Goal: Task Accomplishment & Management: Complete application form

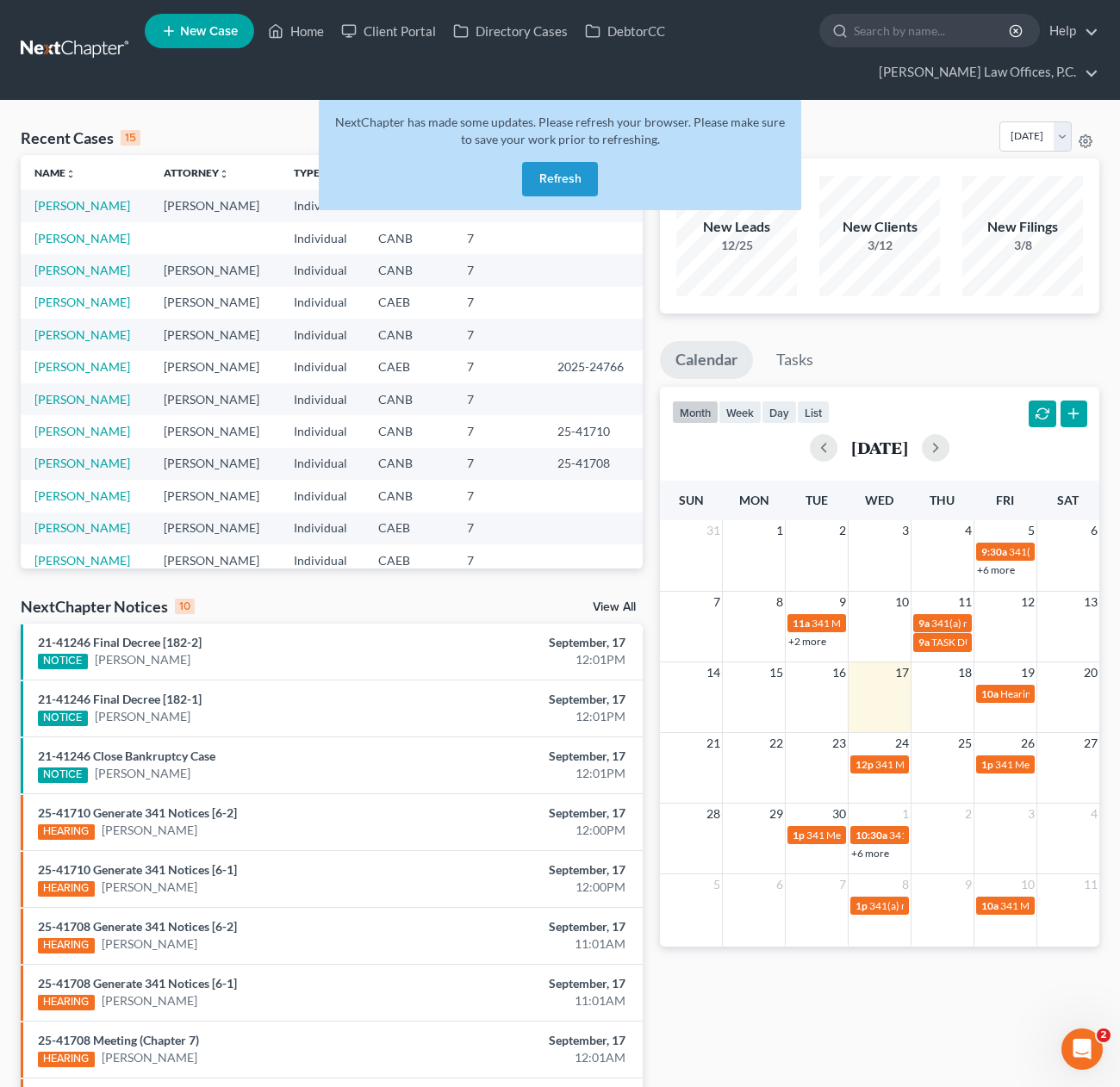
click at [556, 181] on button "Refresh" at bounding box center [560, 179] width 76 height 34
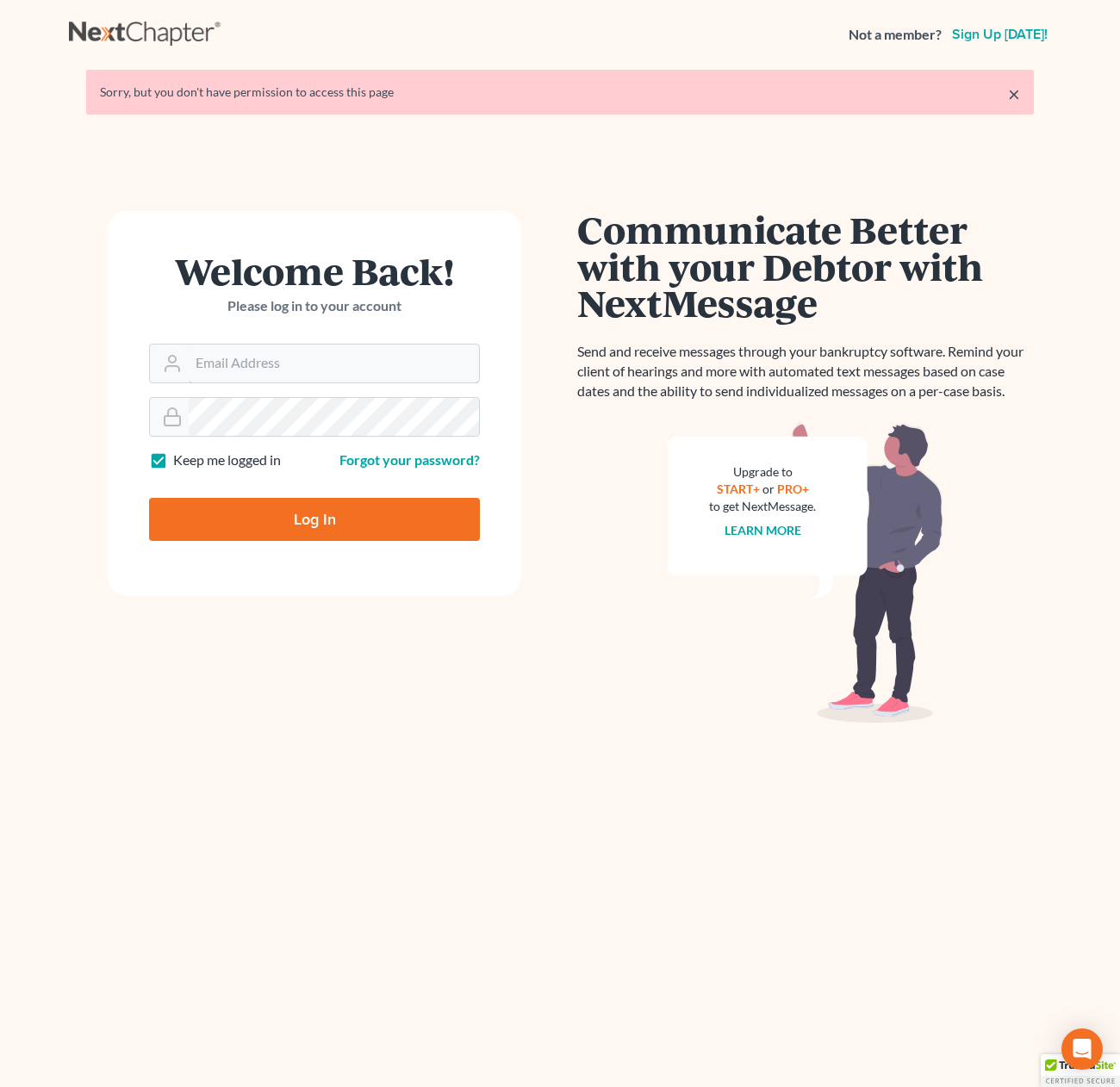
type input "[PERSON_NAME][EMAIL_ADDRESS][DOMAIN_NAME]"
click at [340, 516] on input "Log In" at bounding box center [314, 519] width 331 height 43
type input "Thinking..."
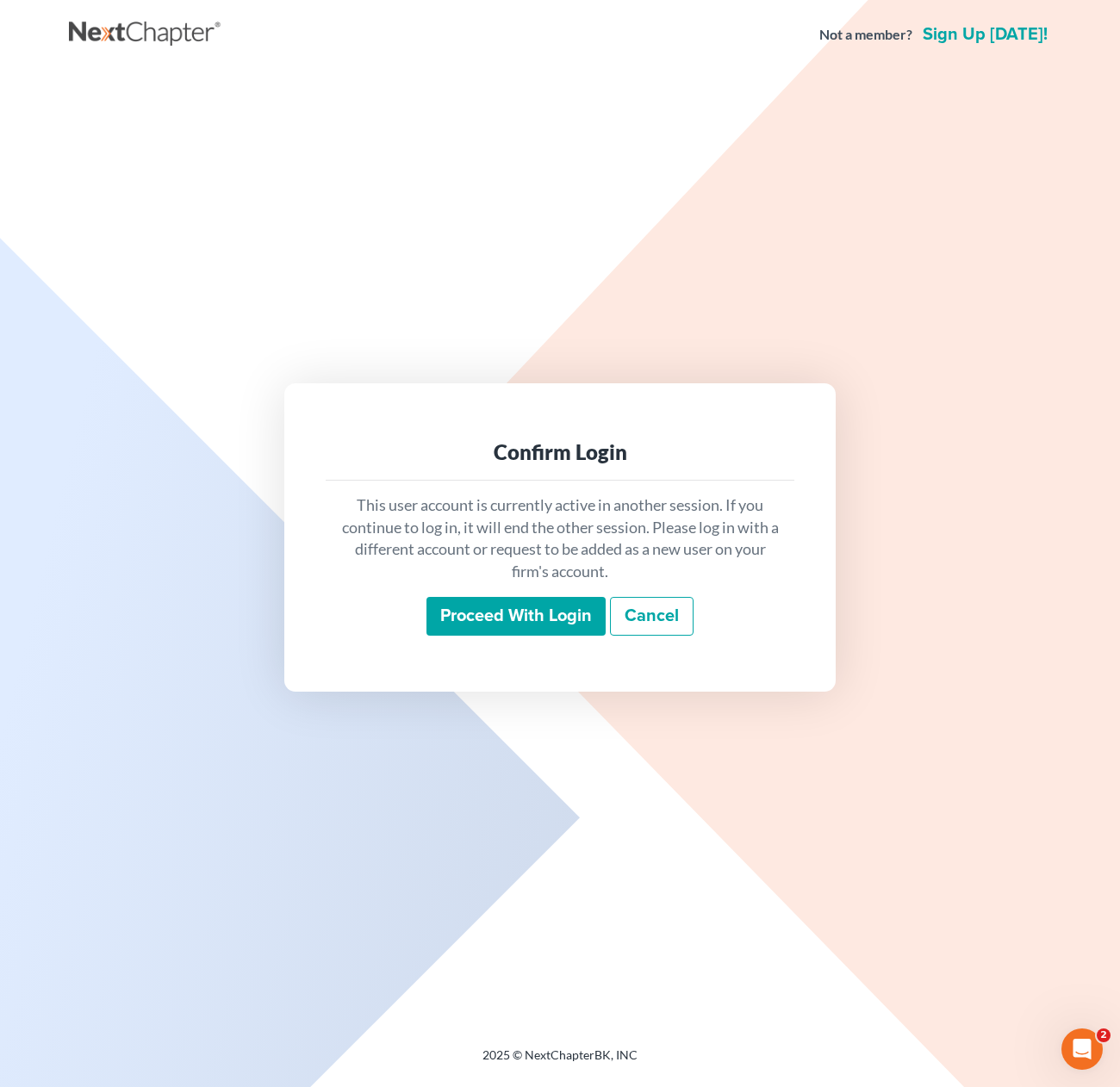
click at [495, 619] on input "Proceed with login" at bounding box center [516, 617] width 179 height 40
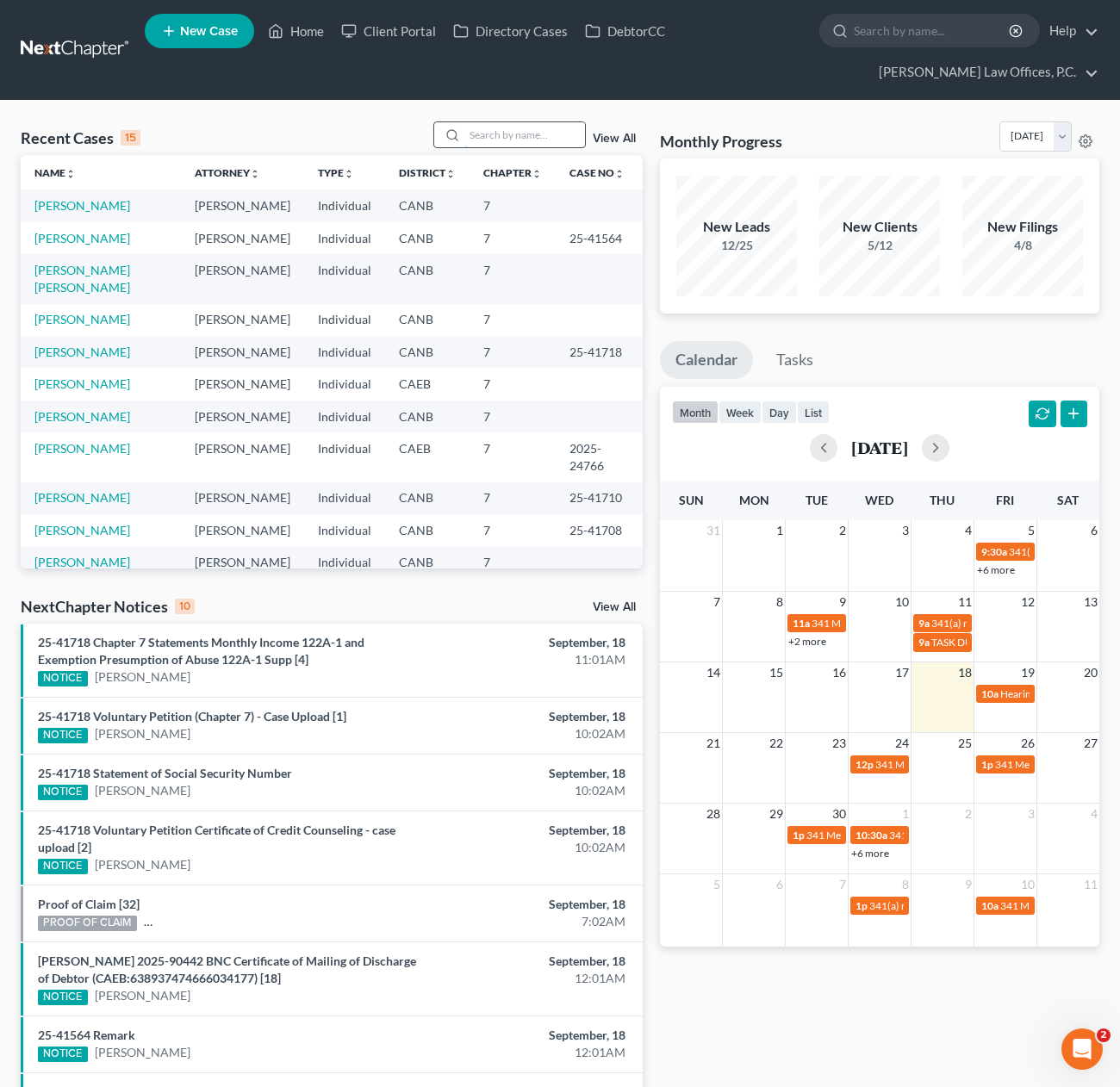
click at [530, 138] on input "search" at bounding box center [524, 134] width 121 height 25
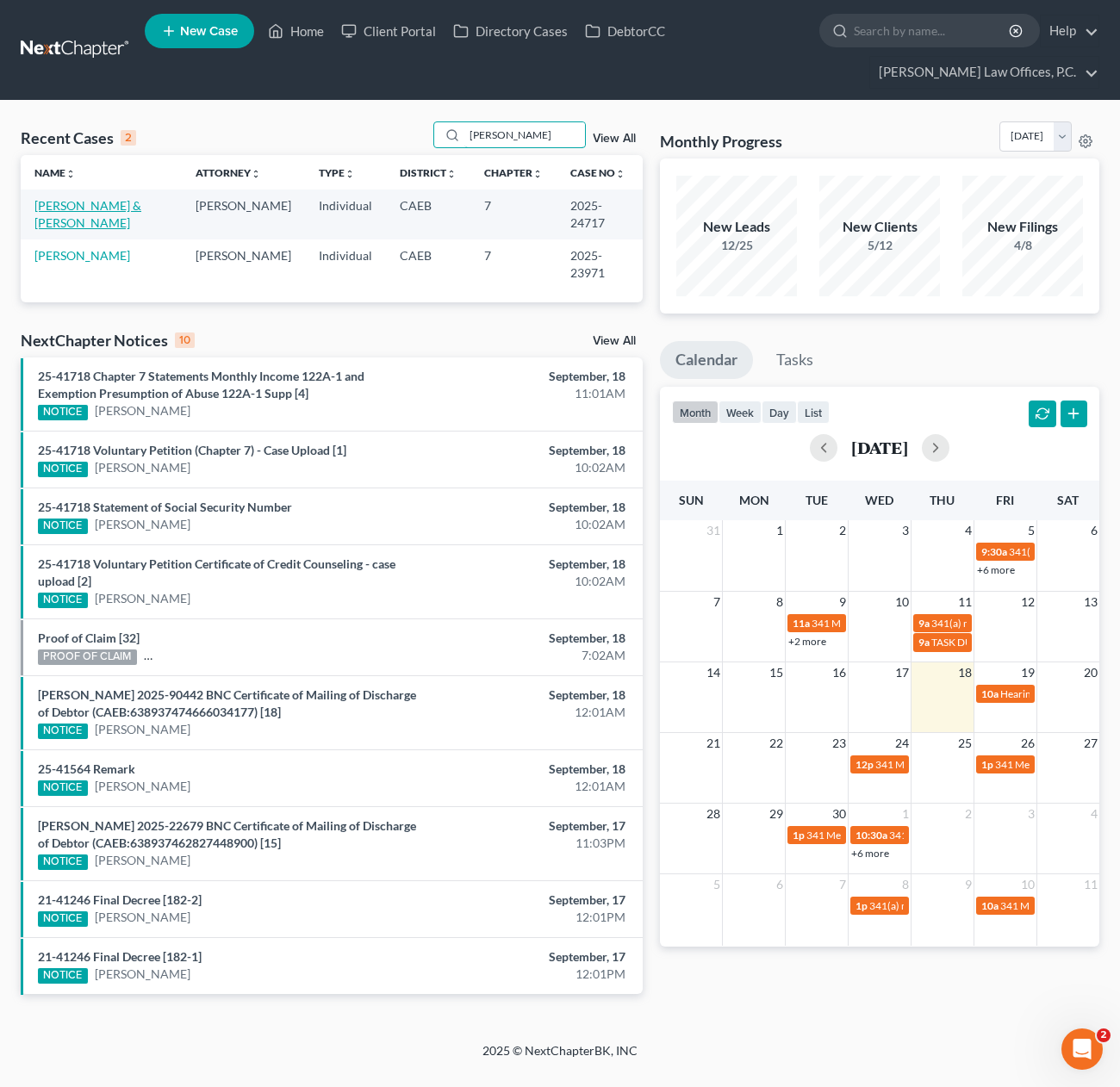
type input "pettis"
click at [100, 226] on link "Jimerson, Christopher & Pettis-Jimerson, Deaundra" at bounding box center [87, 214] width 107 height 32
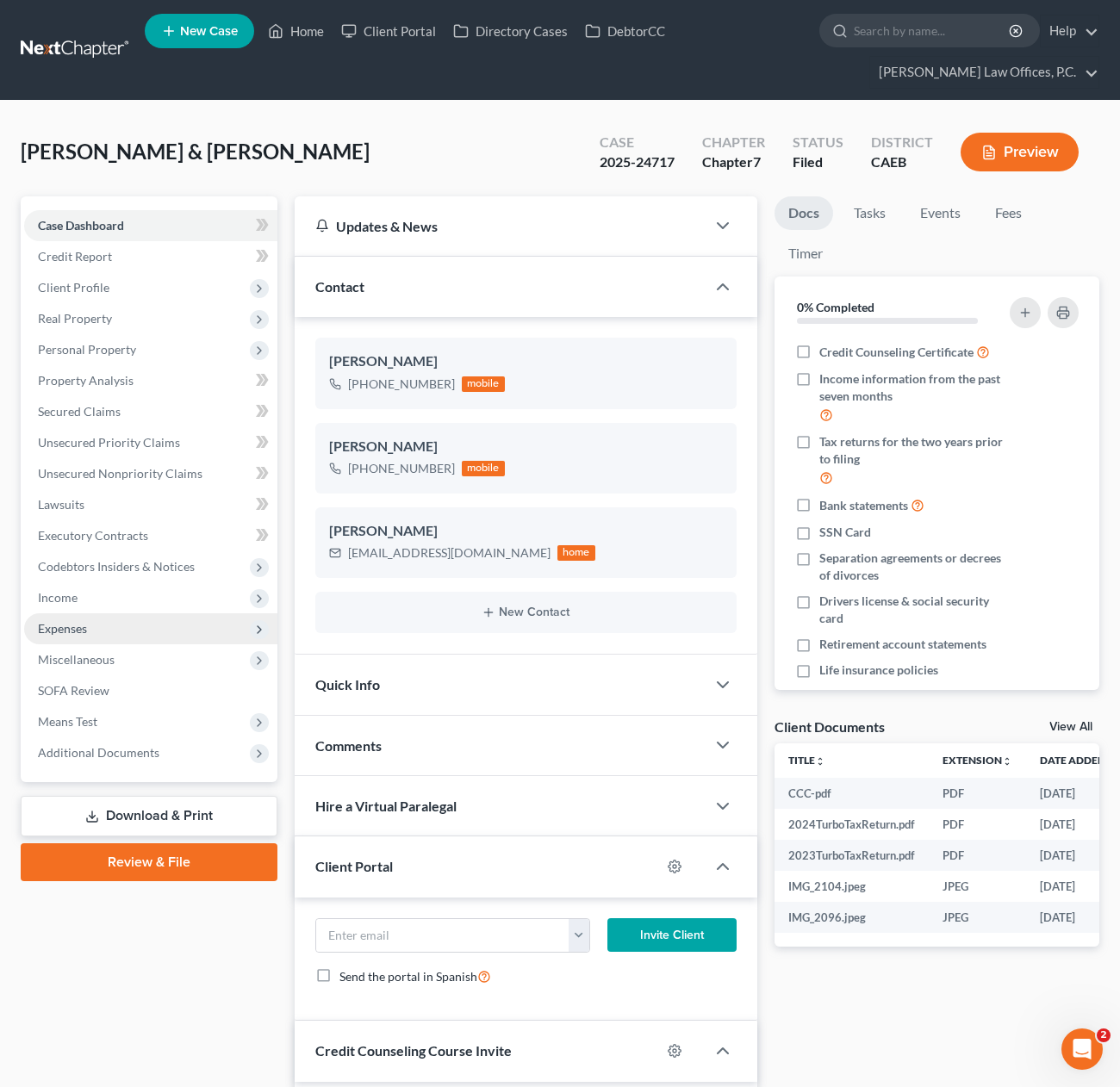
click at [97, 620] on span "Expenses" at bounding box center [150, 629] width 253 height 31
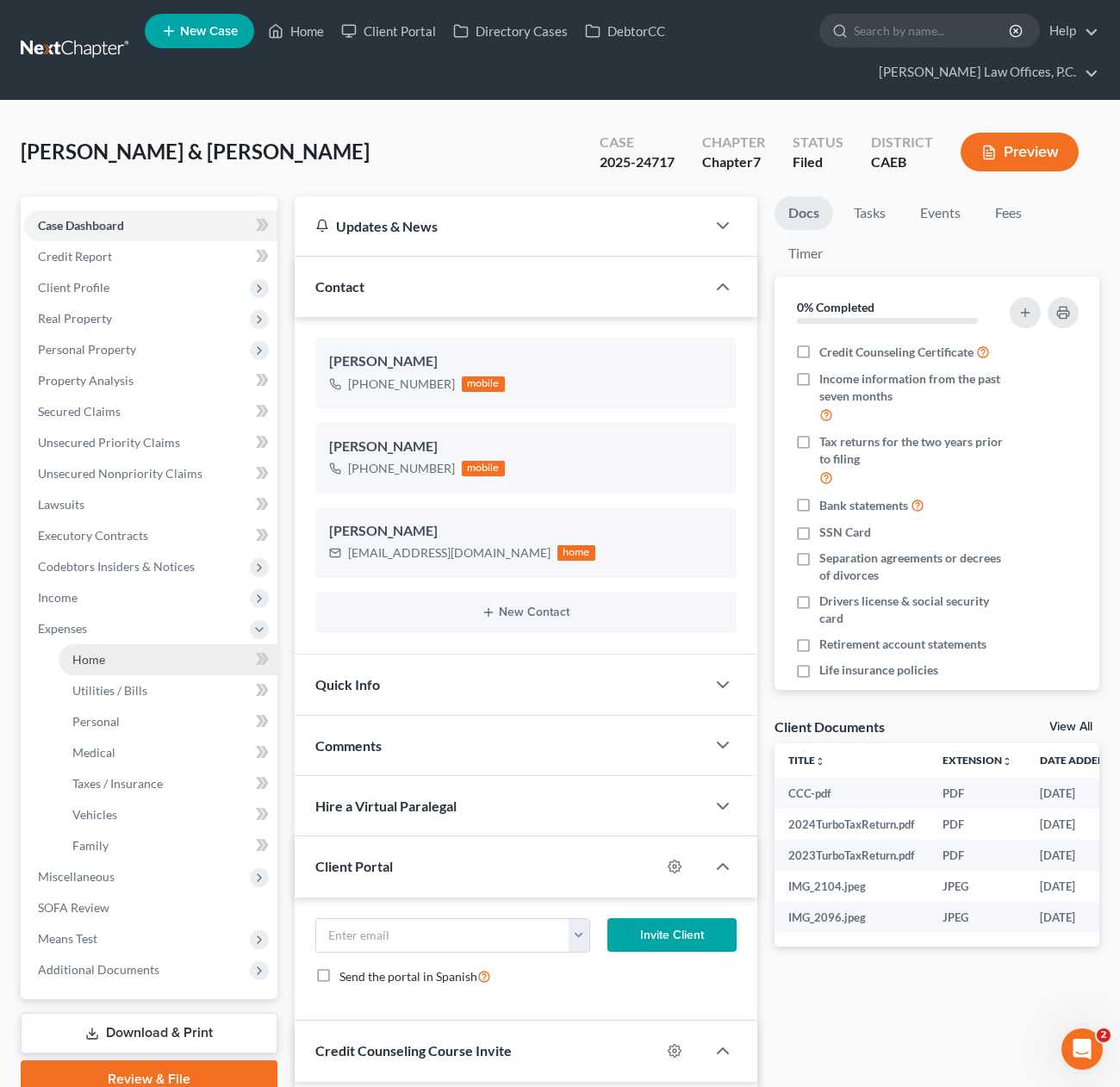
click at [132, 660] on link "Home" at bounding box center [168, 660] width 219 height 31
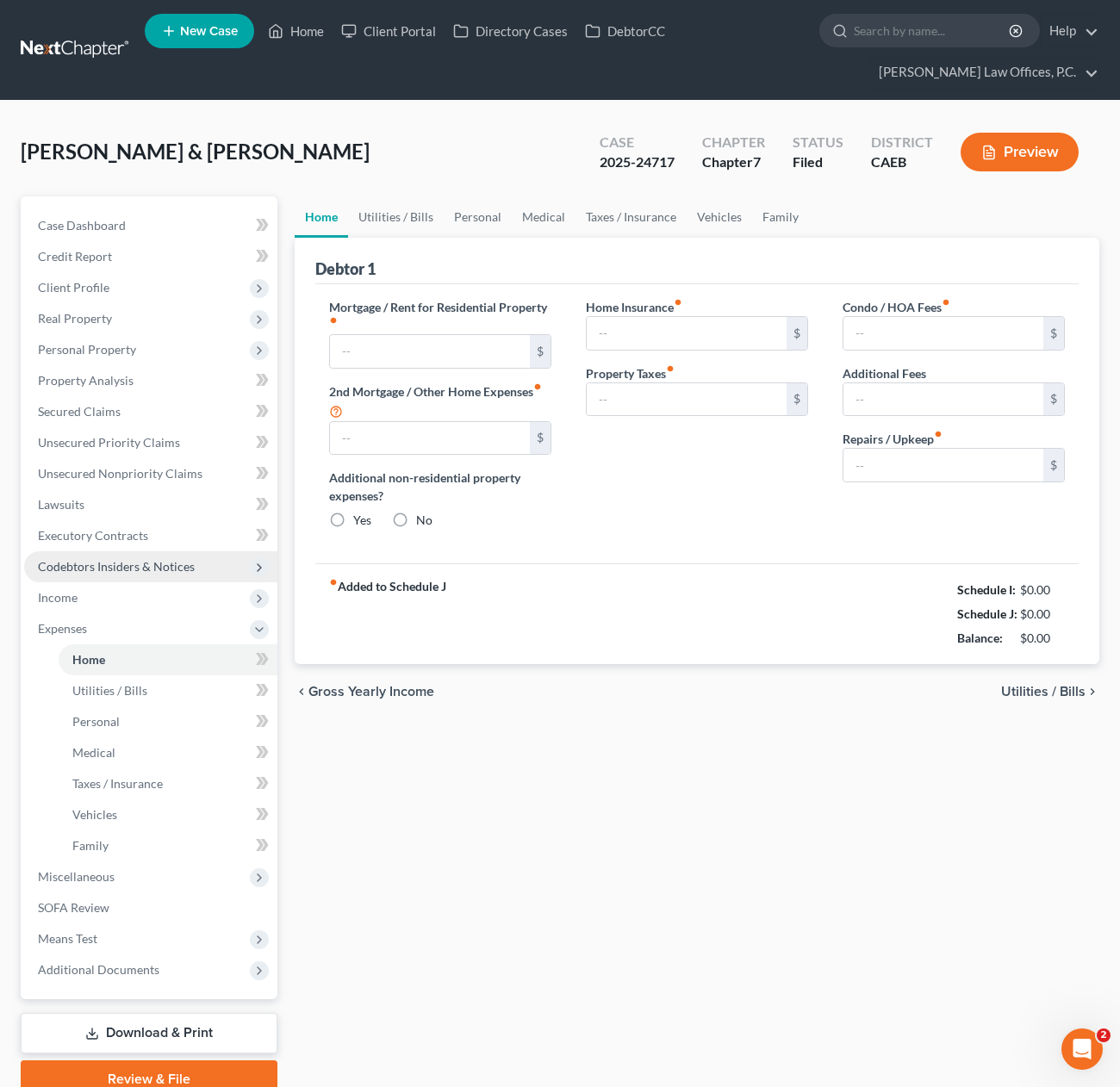
type input "1,800.00"
type input "0.00"
radio input "true"
type input "0.00"
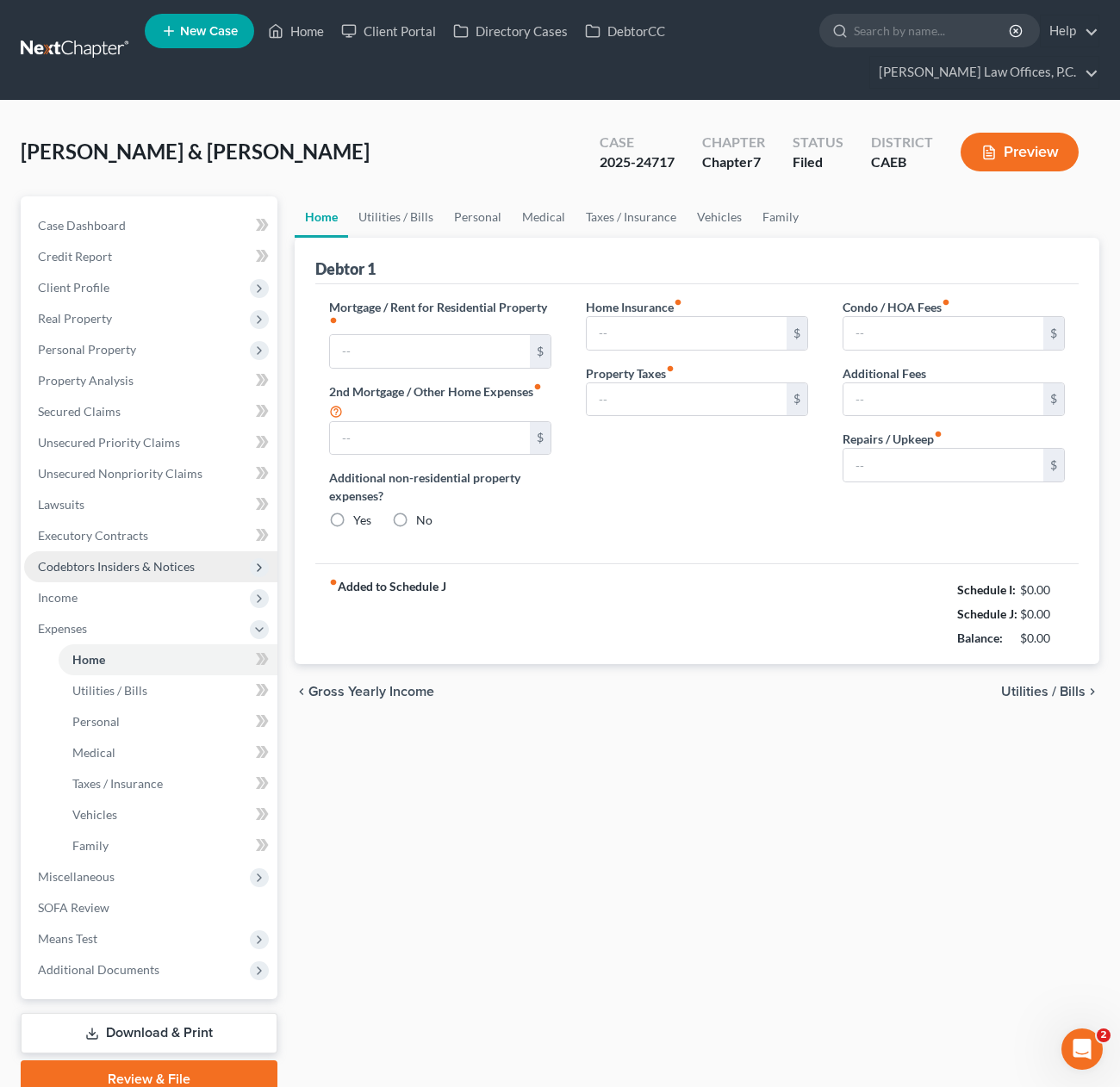
type input "0.00"
